Goal: Communication & Community: Answer question/provide support

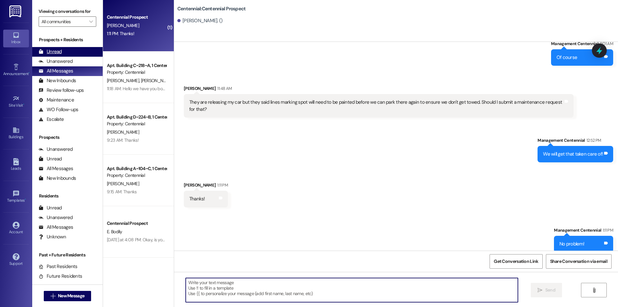
click at [77, 53] on div "Unread (0)" at bounding box center [67, 52] width 70 height 10
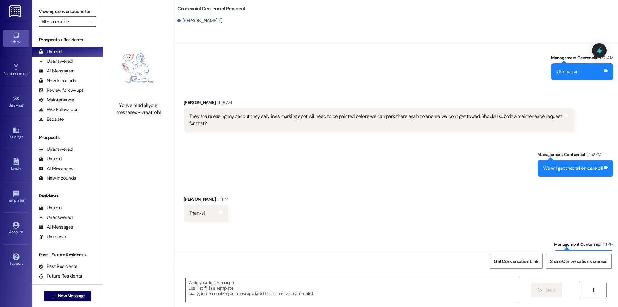
scroll to position [1344, 0]
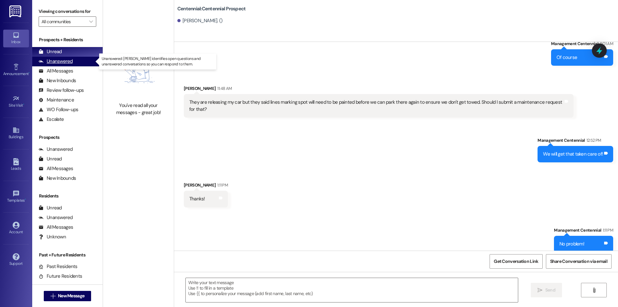
click at [51, 61] on div "Unanswered" at bounding box center [56, 61] width 34 height 7
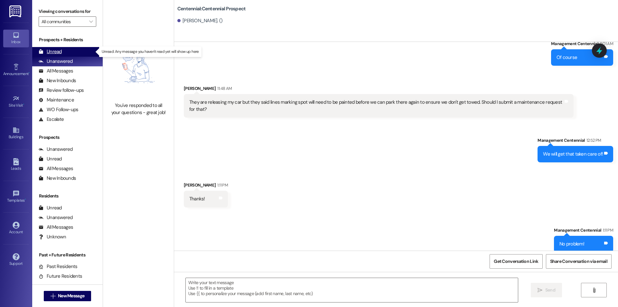
click at [54, 47] on div "Unread (0)" at bounding box center [67, 52] width 70 height 10
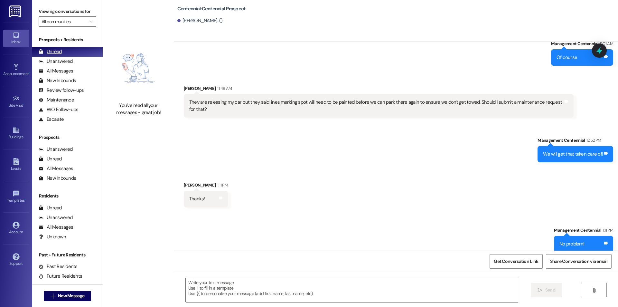
click at [60, 53] on div "Unread" at bounding box center [50, 51] width 23 height 7
click at [59, 52] on div "Unread" at bounding box center [50, 51] width 23 height 7
click at [62, 62] on div "Unanswered" at bounding box center [56, 61] width 34 height 7
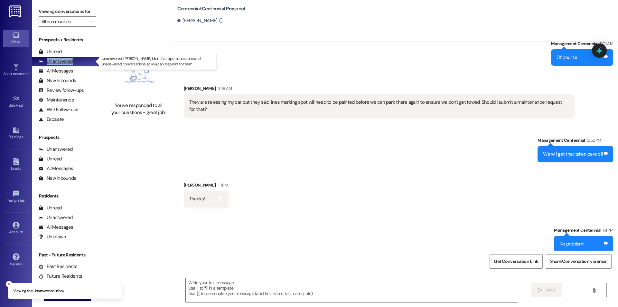
click at [62, 62] on div "Unanswered" at bounding box center [56, 61] width 34 height 7
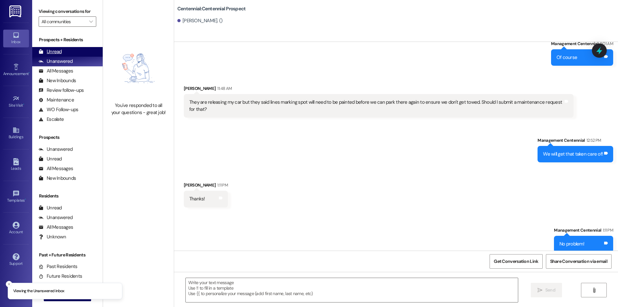
click at [53, 48] on div "Unread (0)" at bounding box center [67, 52] width 70 height 10
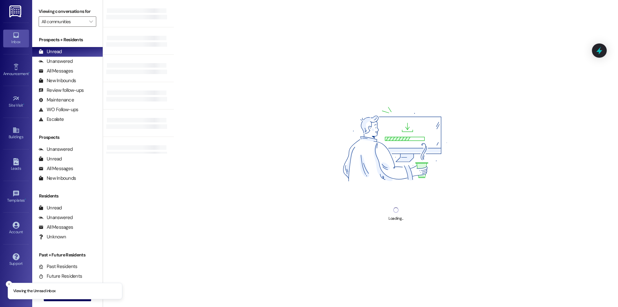
click at [217, 118] on div "Loading..." at bounding box center [396, 153] width 444 height 307
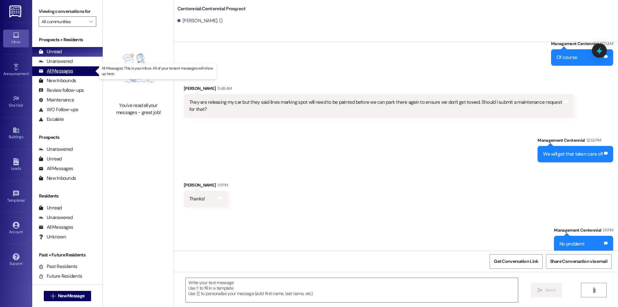
click at [69, 74] on div "All Messages" at bounding box center [56, 71] width 34 height 7
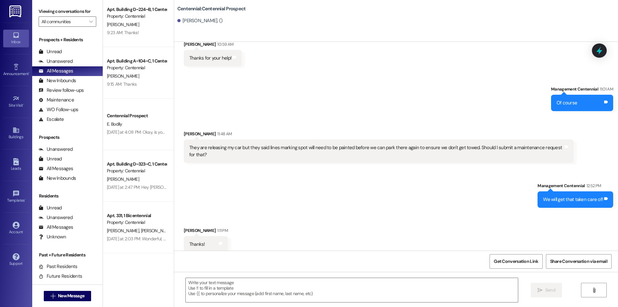
scroll to position [172, 0]
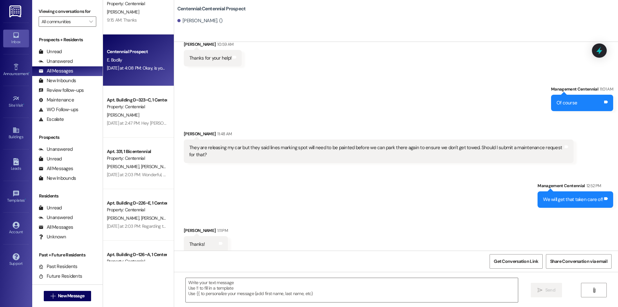
click at [140, 64] on div "[DATE] at 4:08 PM: Okay, is your credit union working to resolve the issue? Or …" at bounding box center [136, 68] width 61 height 8
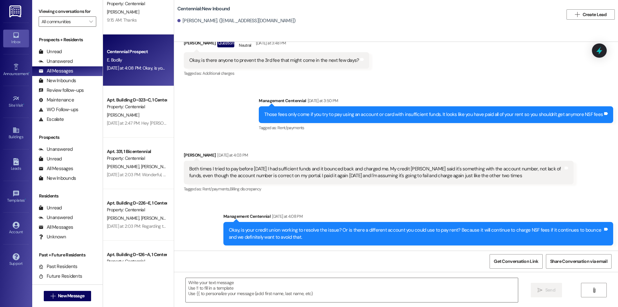
scroll to position [634, 0]
click at [66, 295] on span "New Message" at bounding box center [71, 295] width 26 height 7
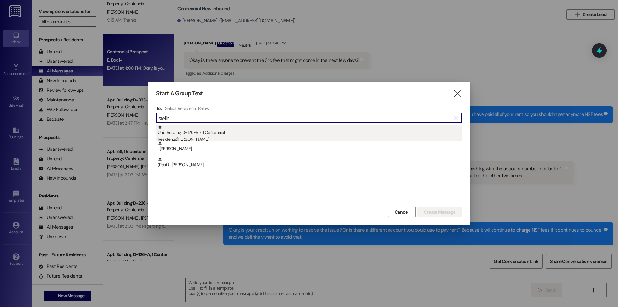
click at [209, 129] on div "Unit: Building D~126~B - 1 Centennial Residents: [PERSON_NAME]" at bounding box center [310, 134] width 304 height 18
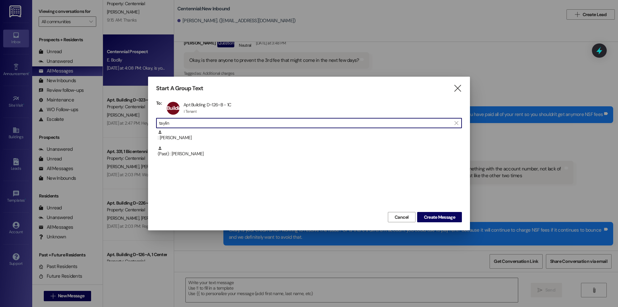
click at [211, 121] on input "taylin" at bounding box center [305, 122] width 292 height 9
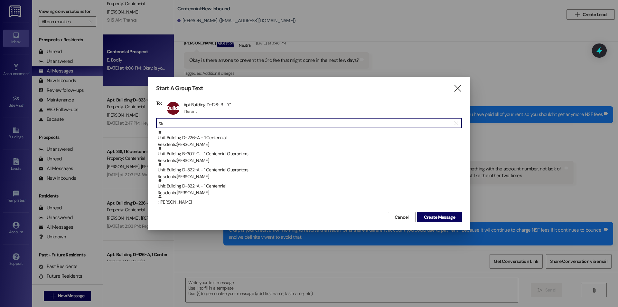
type input "t"
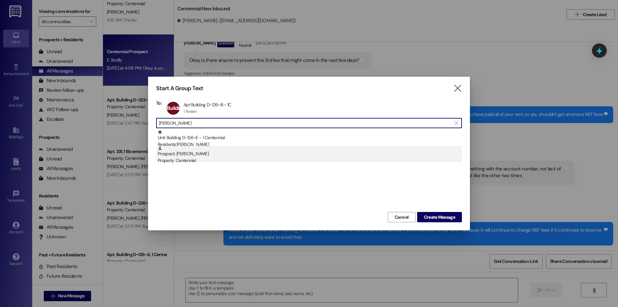
click at [185, 149] on div "Prospect: [PERSON_NAME] Property: Centennial" at bounding box center [310, 155] width 304 height 18
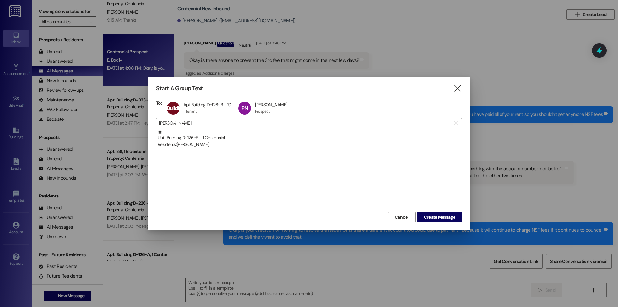
click at [197, 122] on input "[PERSON_NAME]" at bounding box center [305, 122] width 292 height 9
click at [266, 110] on div "[PERSON_NAME] [PERSON_NAME] Prospect Prospect click to remove" at bounding box center [265, 108] width 56 height 16
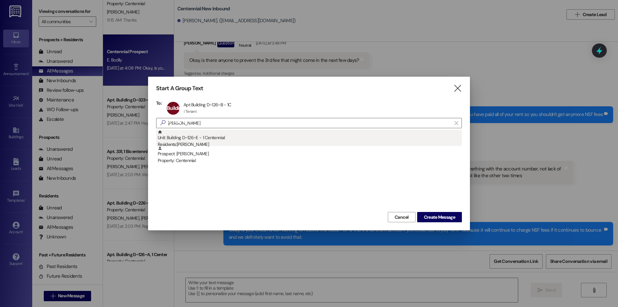
click at [228, 137] on div "Unit: Building D~126~E - 1 Centennial Residents: [PERSON_NAME]" at bounding box center [310, 139] width 304 height 18
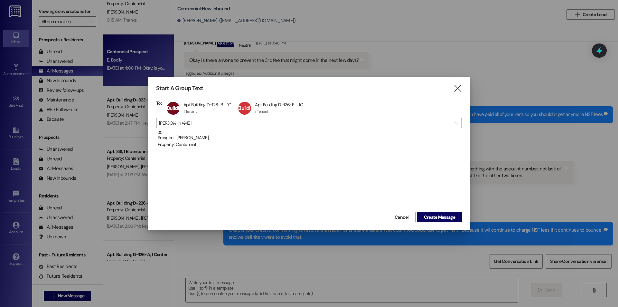
click at [231, 123] on input "[PERSON_NAME]" at bounding box center [305, 122] width 292 height 9
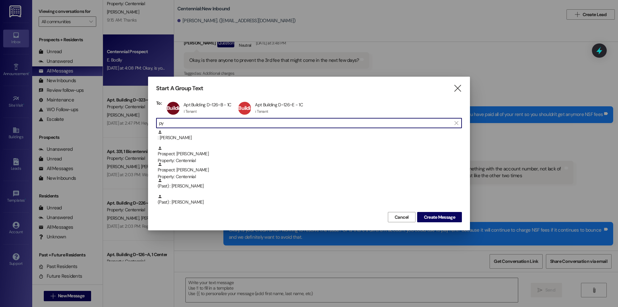
type input "p"
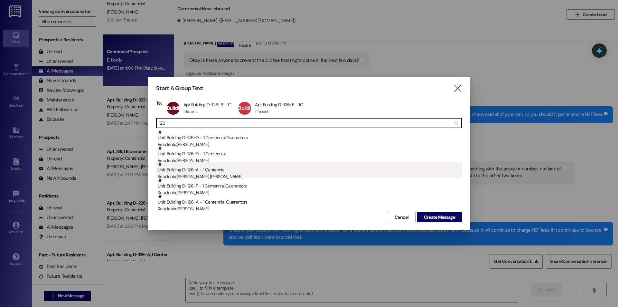
type input "126"
click at [214, 173] on div "Unit: Building D~126~A - 1 Centennial Residents: [PERSON_NAME] [PERSON_NAME]" at bounding box center [310, 171] width 304 height 18
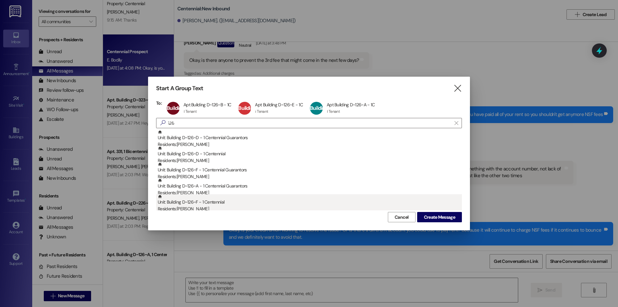
click at [220, 203] on div "Unit: Building D~126~F - 1 Centennial Residents: [PERSON_NAME]" at bounding box center [310, 203] width 304 height 18
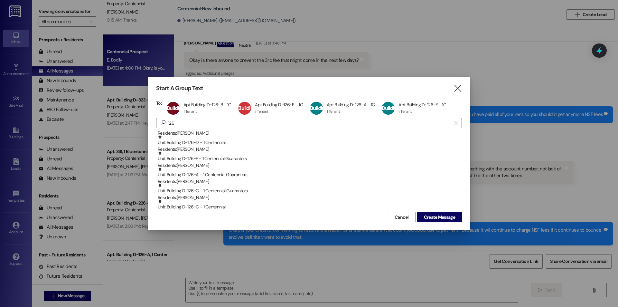
scroll to position [0, 0]
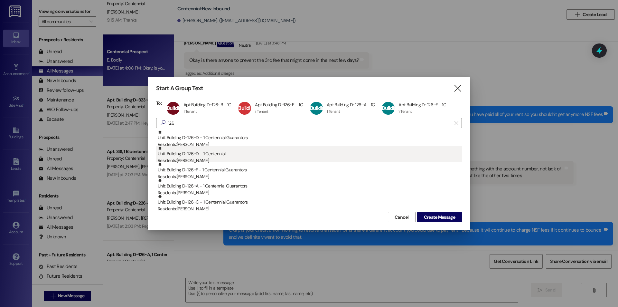
click at [202, 155] on div "Unit: Building D~126~D - 1 Centennial Residents: [PERSON_NAME]" at bounding box center [310, 155] width 304 height 18
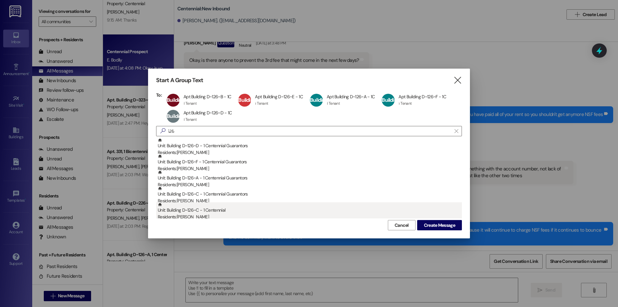
click at [206, 213] on div "Unit: Building D~126~C - 1 Centennial Residents: [PERSON_NAME]" at bounding box center [310, 211] width 304 height 18
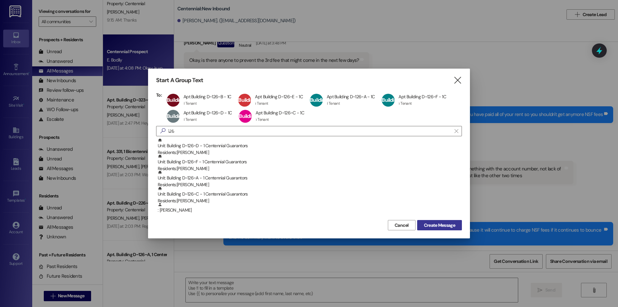
click at [432, 222] on span "Create Message" at bounding box center [439, 225] width 31 height 7
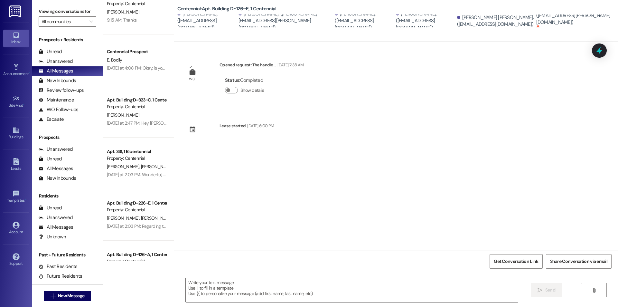
click at [321, 277] on div " Send " at bounding box center [396, 296] width 444 height 48
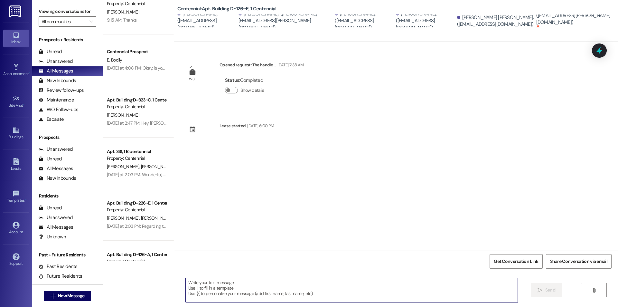
click at [316, 285] on textarea at bounding box center [352, 290] width 332 height 24
type textarea "R"
type textarea "T"
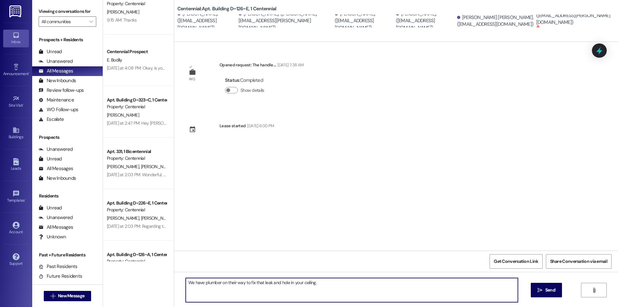
click at [200, 283] on textarea "We have plumber on their way to fix that leak and hole in your ceiling." at bounding box center [352, 290] width 332 height 24
click at [326, 284] on textarea "We have a plumber on their way to fix that leak and hole in your ceiling." at bounding box center [352, 290] width 332 height 24
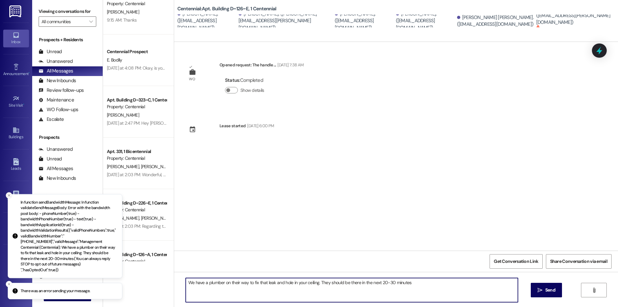
type textarea "We have a plumber on their way to fix that leak and hole in your ceiling. They …"
click at [8, 197] on icon "Close toast" at bounding box center [9, 195] width 4 height 4
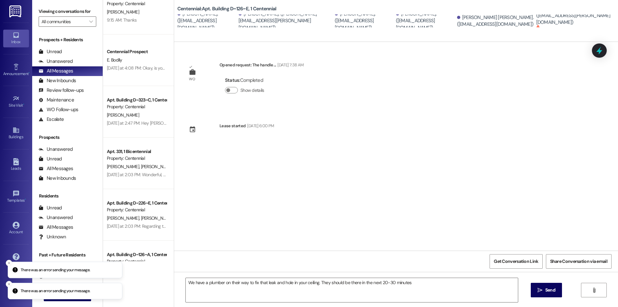
click at [557, 16] on div "[PERSON_NAME]. ([EMAIL_ADDRESS][PERSON_NAME][DOMAIN_NAME])" at bounding box center [574, 15] width 77 height 21
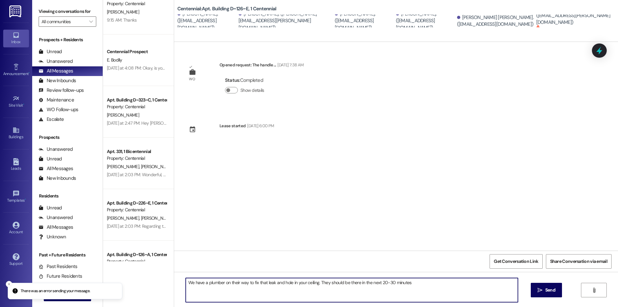
drag, startPoint x: 427, startPoint y: 288, endPoint x: 181, endPoint y: 286, distance: 245.3
click at [186, 286] on textarea "We have a plumber on their way to fix that leak and hole in your ceiling. They …" at bounding box center [352, 290] width 332 height 24
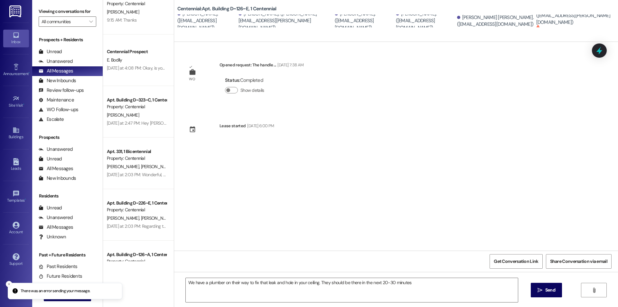
click at [87, 301] on div "There was an error sending your message. There was an error sending your messag…" at bounding box center [309, 153] width 618 height 307
click at [86, 300] on button " New Message" at bounding box center [68, 296] width 48 height 10
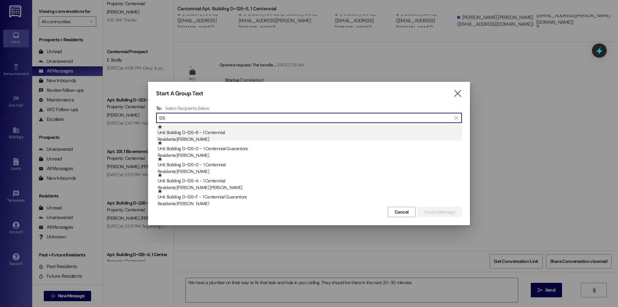
type input "126"
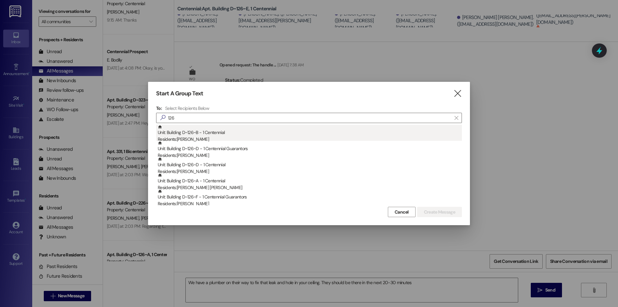
click at [202, 137] on div "Residents: [PERSON_NAME]" at bounding box center [310, 139] width 304 height 7
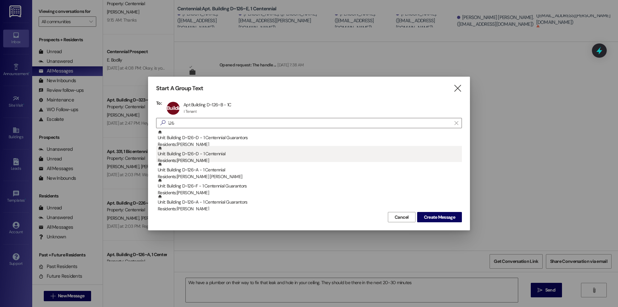
click at [205, 155] on div "Unit: Building D~126~D - 1 Centennial Residents: [PERSON_NAME]" at bounding box center [310, 155] width 304 height 18
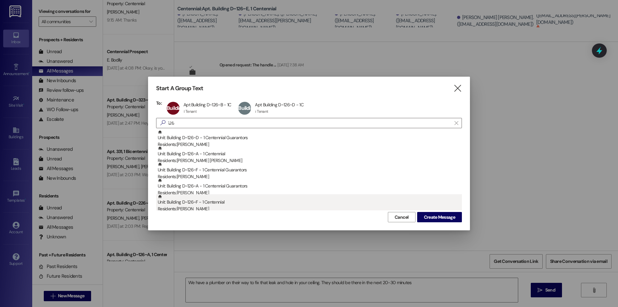
click at [212, 206] on div "Residents: [PERSON_NAME]" at bounding box center [310, 208] width 304 height 7
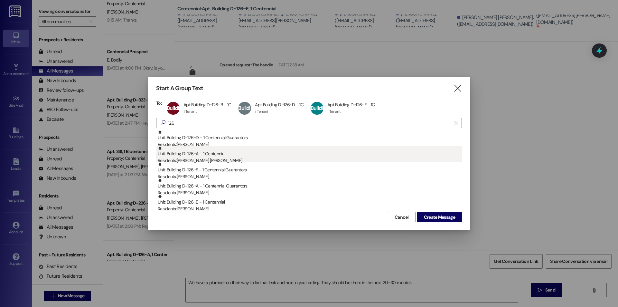
click at [214, 156] on div "Unit: Building D~126~A - 1 Centennial Residents: [PERSON_NAME] [PERSON_NAME]" at bounding box center [310, 155] width 304 height 18
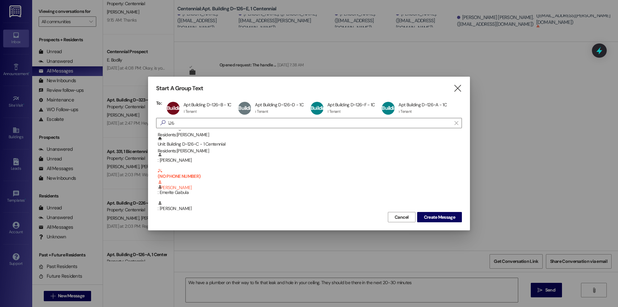
scroll to position [86, 0]
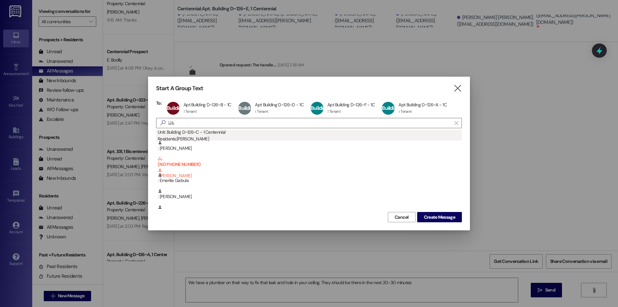
click at [200, 137] on div "Residents: [PERSON_NAME]" at bounding box center [310, 139] width 304 height 7
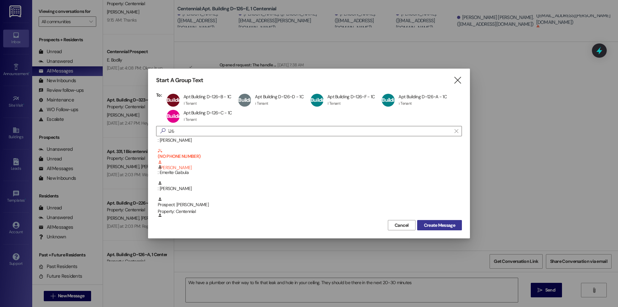
click at [434, 221] on button "Create Message" at bounding box center [439, 225] width 45 height 10
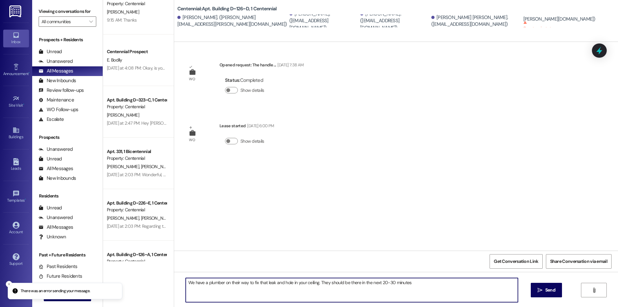
click at [430, 283] on textarea "We have a plumber on their way to fix that leak and hole in your ceiling. They …" at bounding box center [352, 290] width 332 height 24
click at [83, 297] on span "New Message" at bounding box center [71, 295] width 29 height 7
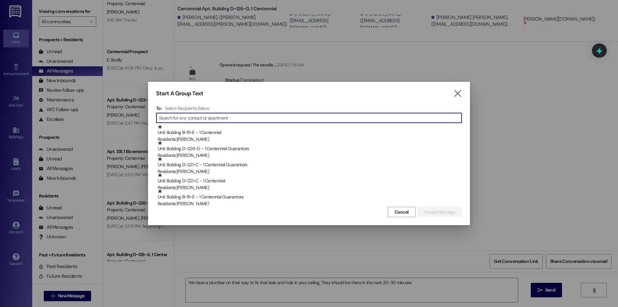
click at [455, 91] on icon "" at bounding box center [457, 93] width 9 height 7
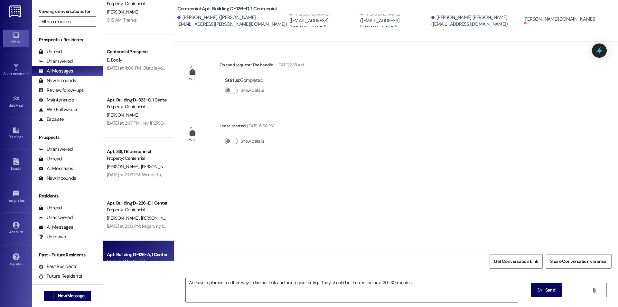
click at [141, 258] on div "Apt. Building D~126~A, 1 Centennial" at bounding box center [137, 254] width 60 height 7
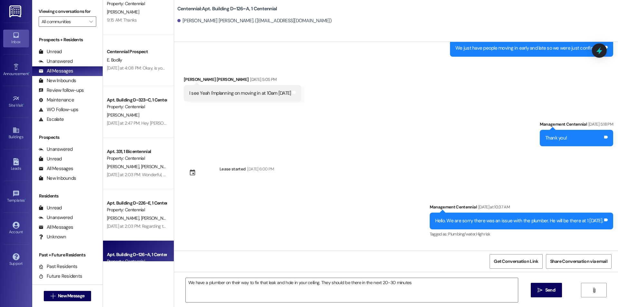
scroll to position [2356, 0]
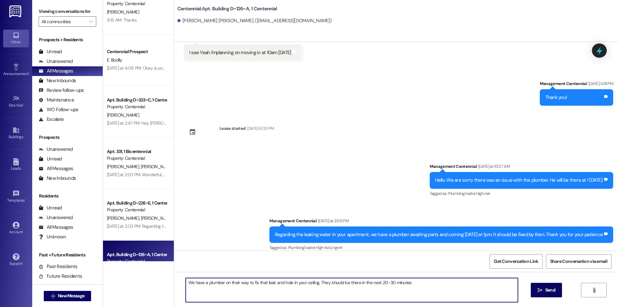
drag, startPoint x: 424, startPoint y: 281, endPoint x: 335, endPoint y: 293, distance: 89.6
click at [335, 293] on textarea "We have a plumber on their way to fix that leak and hole in your ceiling. They …" at bounding box center [352, 290] width 332 height 24
click at [421, 284] on textarea "We have a plumber on their way to fix that leak and hole in your ceiling. They …" at bounding box center [352, 290] width 332 height 24
drag, startPoint x: 420, startPoint y: 284, endPoint x: 182, endPoint y: 294, distance: 238.4
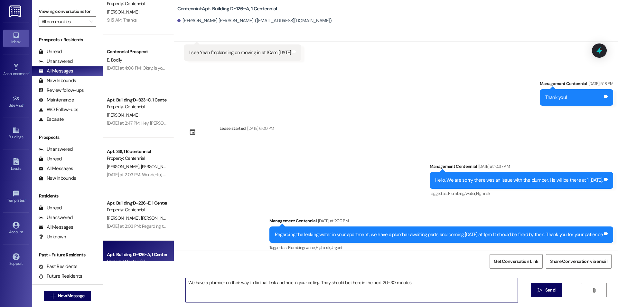
click at [186, 294] on textarea "We have a plumber on their way to fix that leak and hole in your ceiling. They …" at bounding box center [352, 290] width 332 height 24
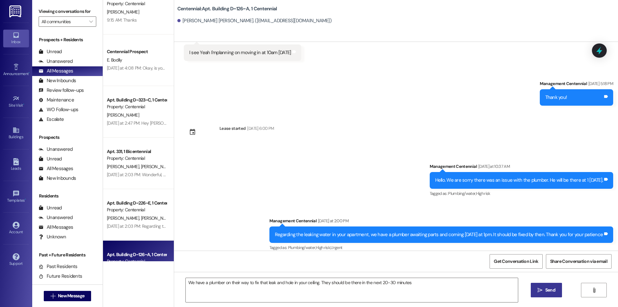
click at [544, 295] on button " Send" at bounding box center [546, 290] width 31 height 14
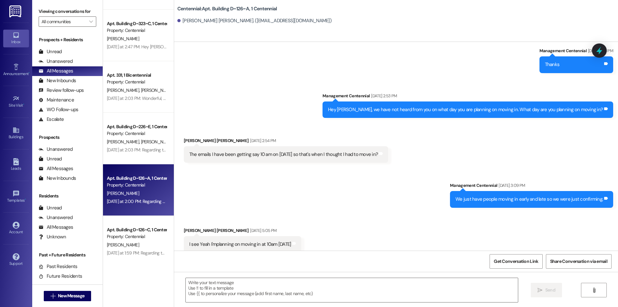
scroll to position [258, 0]
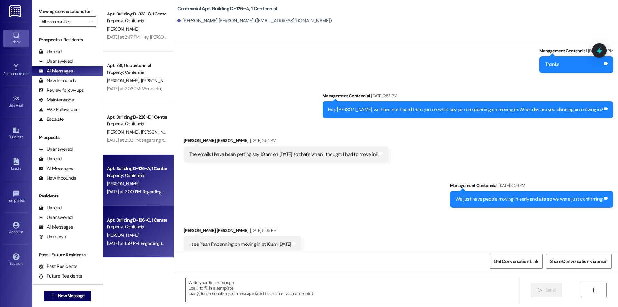
click at [141, 218] on div "Apt. Building D~126~C, 1 Centennial" at bounding box center [137, 220] width 60 height 7
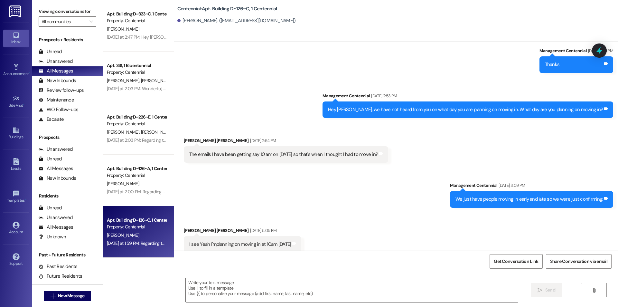
scroll to position [0, 0]
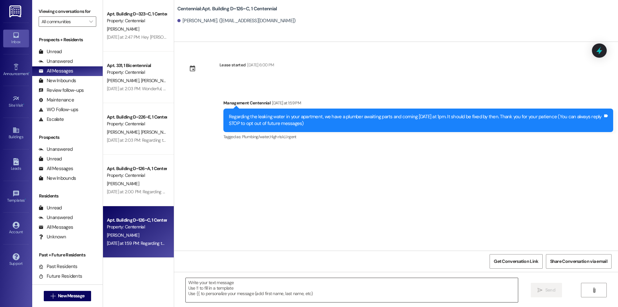
click at [241, 292] on textarea at bounding box center [352, 290] width 332 height 24
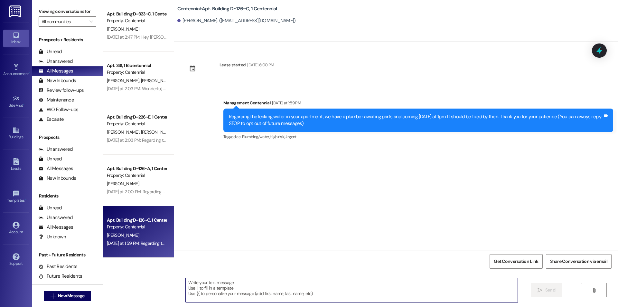
paste textarea "We have a plumber on their way to fix that leak and hole in your ceiling. They …"
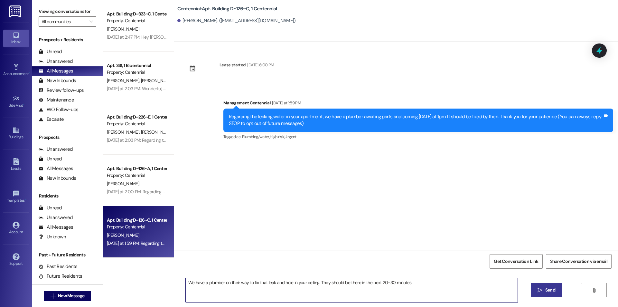
type textarea "We have a plumber on their way to fix that leak and hole in your ceiling. They …"
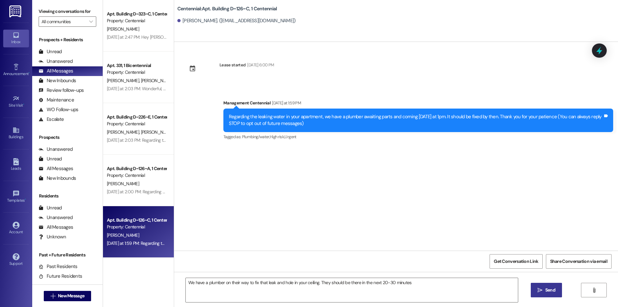
click at [550, 294] on button " Send" at bounding box center [546, 290] width 31 height 14
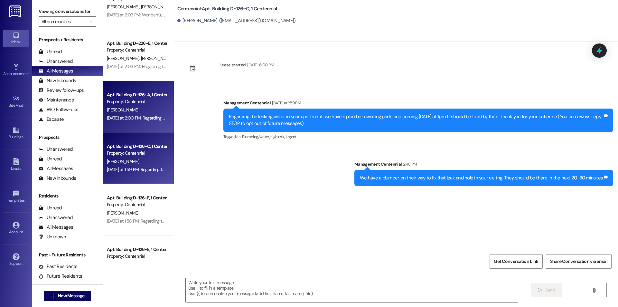
scroll to position [343, 0]
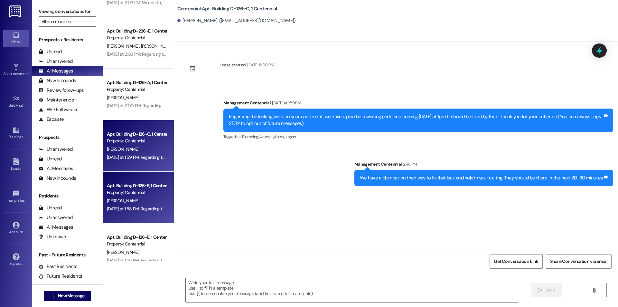
click at [134, 198] on span "[PERSON_NAME]" at bounding box center [123, 201] width 32 height 6
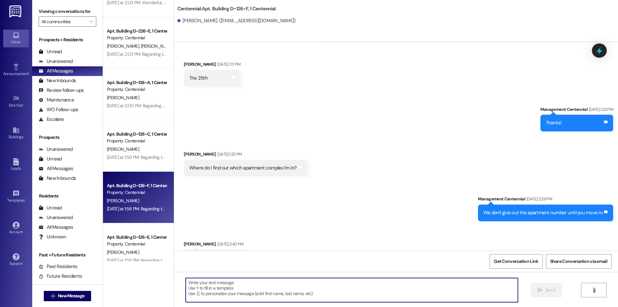
click at [255, 282] on textarea at bounding box center [352, 290] width 332 height 24
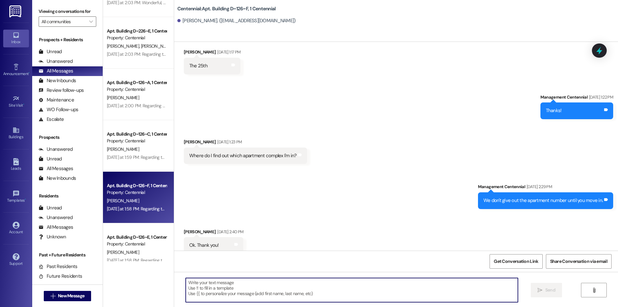
scroll to position [352, 0]
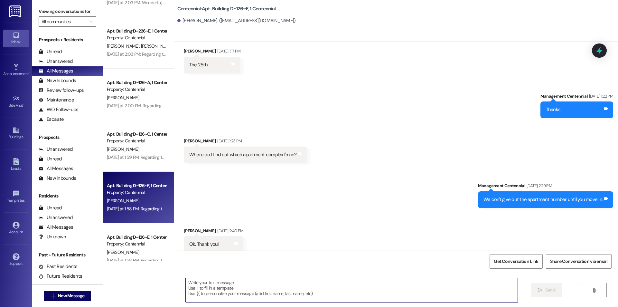
paste textarea "We have a plumber on their way to fix that leak and hole in your ceiling. They …"
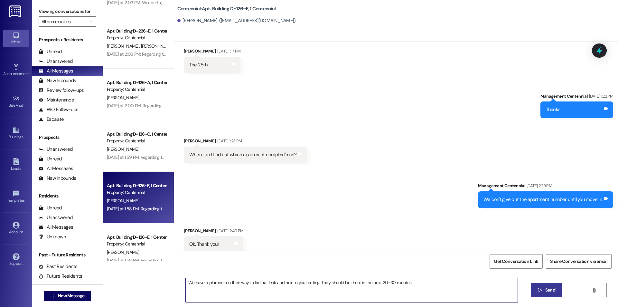
type textarea "We have a plumber on their way to fix that leak and hole in your ceiling. They …"
click at [539, 286] on button " Send" at bounding box center [546, 290] width 31 height 14
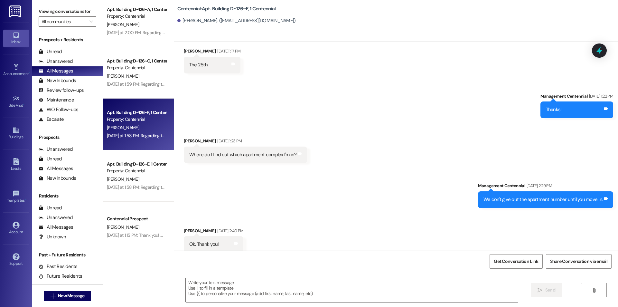
scroll to position [429, 0]
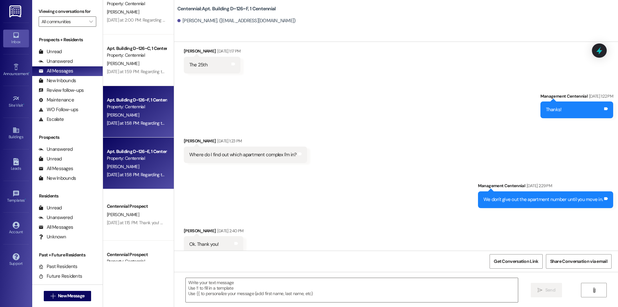
click at [134, 171] on div "[DATE] at 1:58 PM: Regarding the leaking water in your apartment, we have a plu…" at bounding box center [136, 175] width 61 height 8
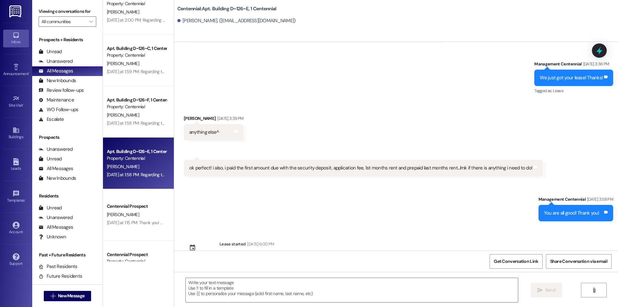
scroll to position [326, 0]
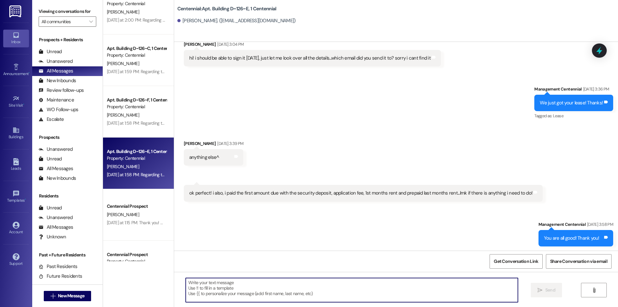
click at [280, 284] on textarea at bounding box center [352, 290] width 332 height 24
paste textarea "We have a plumber on their way to fix that leak and hole in your ceiling. They …"
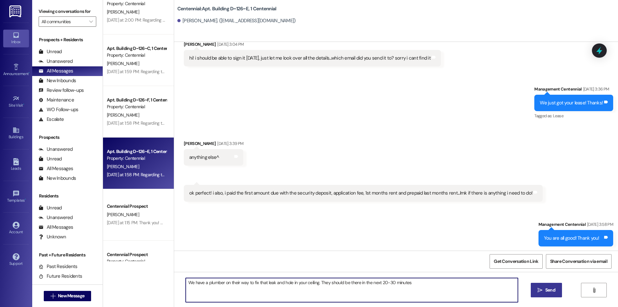
type textarea "We have a plumber on their way to fix that leak and hole in your ceiling. They …"
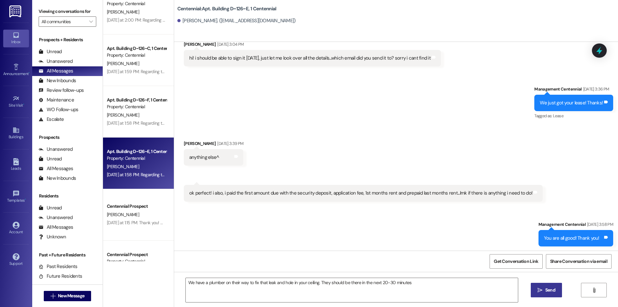
click at [546, 285] on button " Send" at bounding box center [546, 290] width 31 height 14
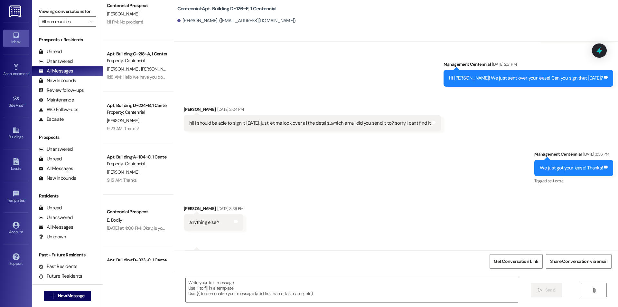
scroll to position [0, 0]
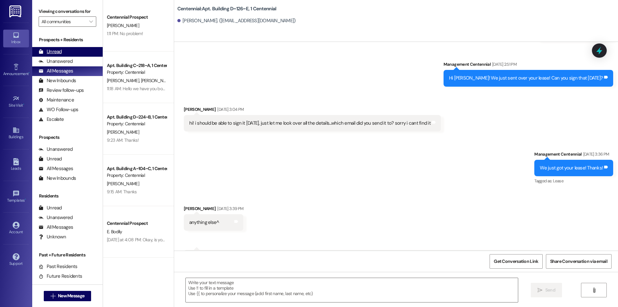
click at [54, 51] on div "Unread" at bounding box center [50, 51] width 23 height 7
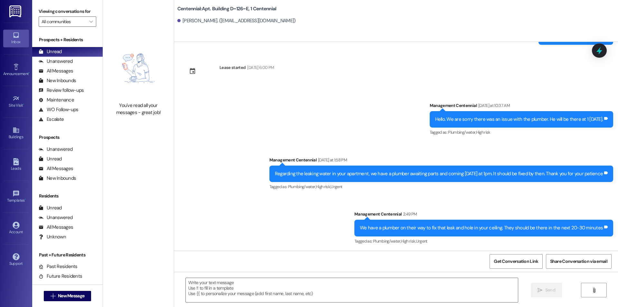
scroll to position [528, 0]
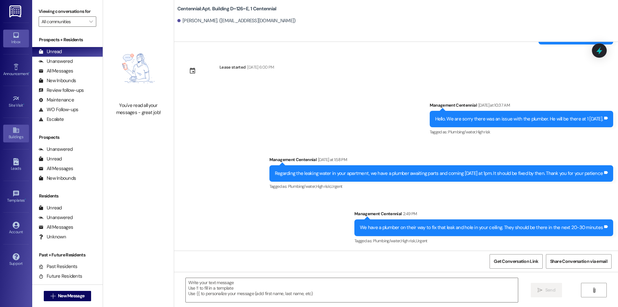
click at [23, 125] on link "Buildings" at bounding box center [16, 133] width 26 height 17
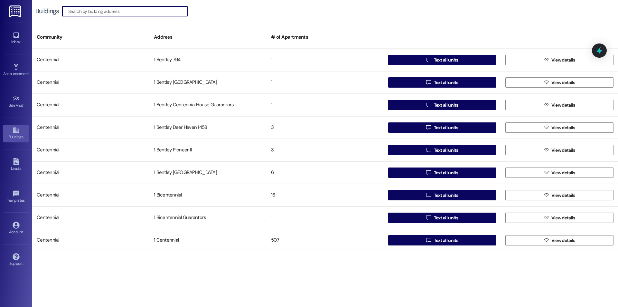
click at [21, 47] on div "Inbox Go to Inbox" at bounding box center [16, 39] width 26 height 32
click at [20, 42] on div "Inbox" at bounding box center [16, 42] width 32 height 6
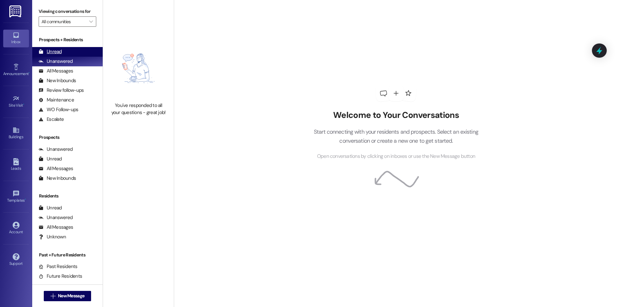
click at [65, 51] on div "Unread (0)" at bounding box center [67, 52] width 70 height 10
click at [18, 38] on icon at bounding box center [16, 35] width 7 height 7
